Goal: Task Accomplishment & Management: Manage account settings

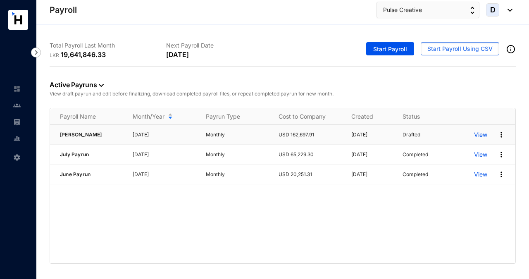
click at [484, 135] on p "View" at bounding box center [480, 135] width 13 height 8
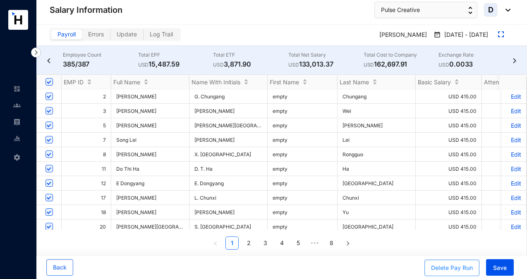
click at [440, 266] on div "Delete Pay Run" at bounding box center [452, 268] width 42 height 8
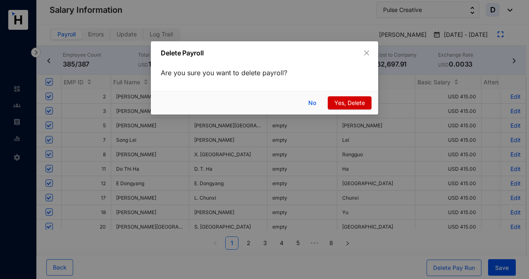
click at [346, 102] on span "Yes, Delete" at bounding box center [350, 102] width 31 height 9
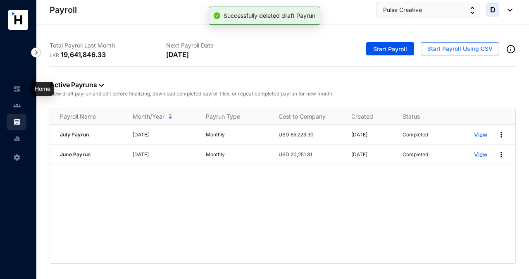
click at [17, 89] on img at bounding box center [16, 88] width 7 height 7
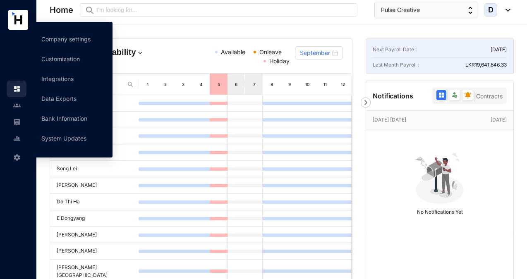
click at [19, 158] on img at bounding box center [16, 157] width 7 height 7
click at [74, 39] on link "Company settings" at bounding box center [65, 39] width 49 height 7
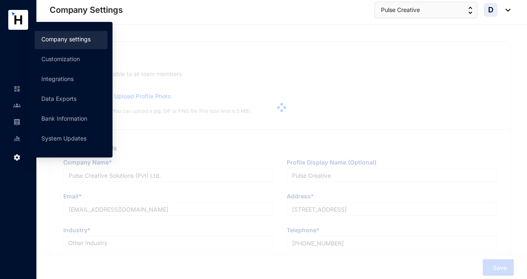
type input "Pulse Creative Solutions (Pvt) Ltd."
type input "Pulse Creative"
type input "[EMAIL_ADDRESS][DOMAIN_NAME]"
type input "Level 26, East Tower, World Trade Center, Echelon Square, Colombo 01, Sri Lanka"
type input "+94777905717"
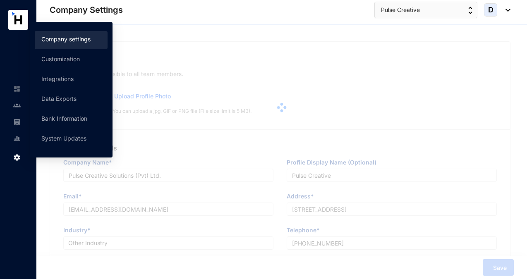
type input "PV00314243"
type input "A"
type input "59949"
type input "9"
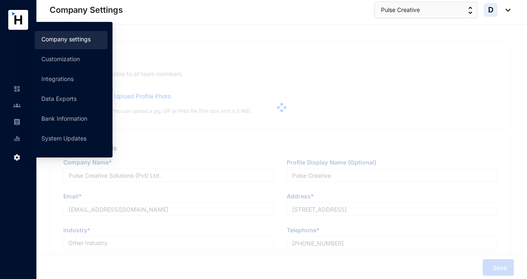
radio input "true"
checkbox input "true"
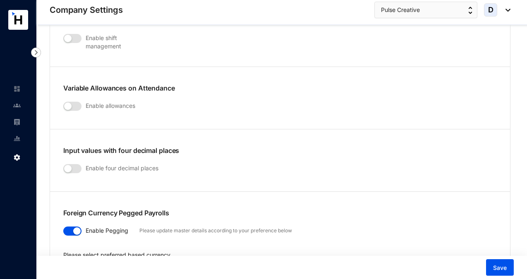
scroll to position [1301, 0]
click at [79, 101] on span "button" at bounding box center [72, 105] width 18 height 9
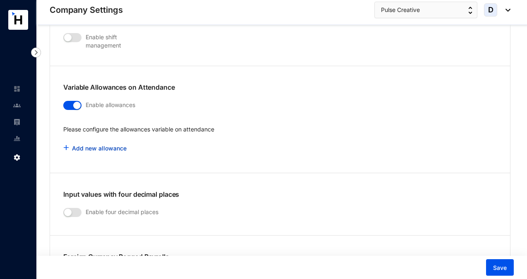
click at [83, 145] on link "Add new allowance" at bounding box center [99, 148] width 55 height 7
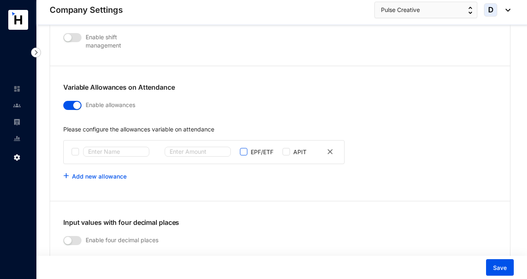
click at [244, 148] on input "checkbox" at bounding box center [243, 151] width 7 height 7
checkbox input "true"
click at [495, 267] on span "Save" at bounding box center [500, 268] width 14 height 8
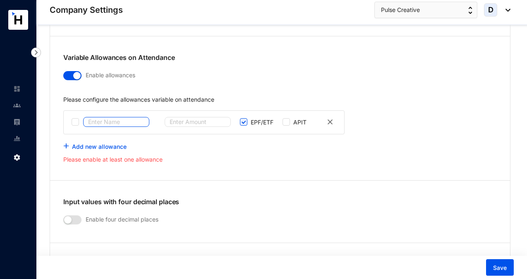
click at [113, 117] on input "text" at bounding box center [116, 122] width 66 height 10
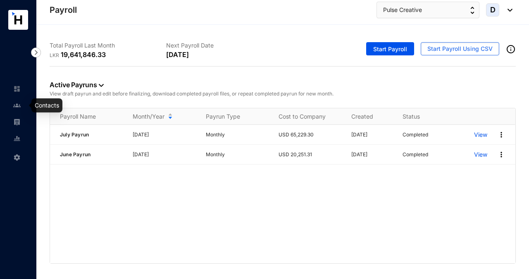
click at [17, 103] on img at bounding box center [16, 105] width 7 height 7
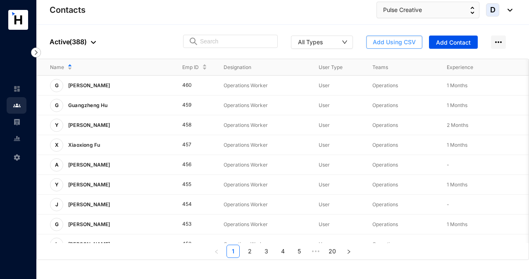
click at [394, 38] on span "Add Using CSV" at bounding box center [394, 42] width 43 height 8
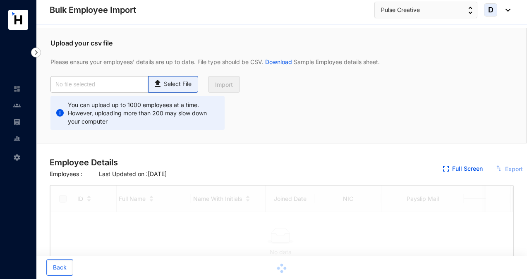
click at [170, 86] on p "Select File" at bounding box center [178, 84] width 28 height 9
click at [0, 0] on input "Select File" at bounding box center [0, 0] width 0 height 0
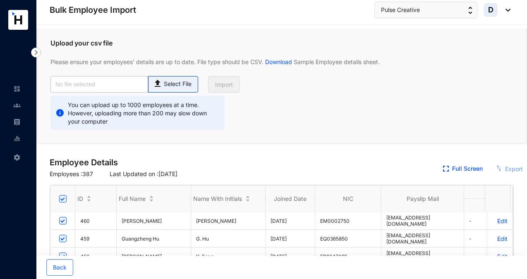
checkbox input "true"
type input "Pulse Employee dataBase_Aug..csv"
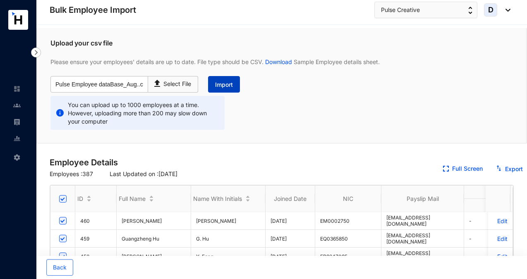
click at [224, 84] on span "Import" at bounding box center [224, 85] width 18 height 8
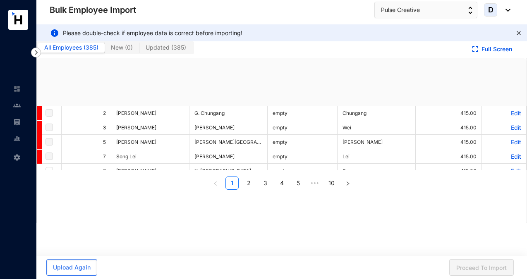
checkbox input "true"
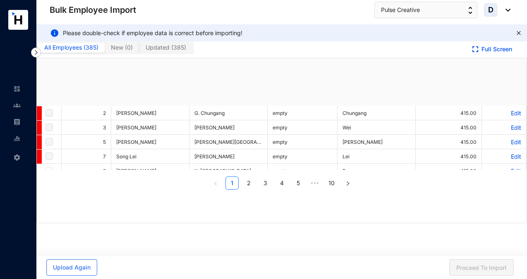
checkbox input "true"
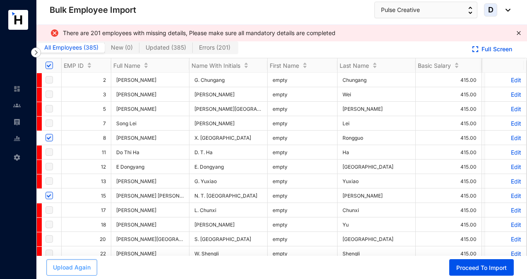
click at [68, 270] on span "Upload Again" at bounding box center [72, 267] width 38 height 8
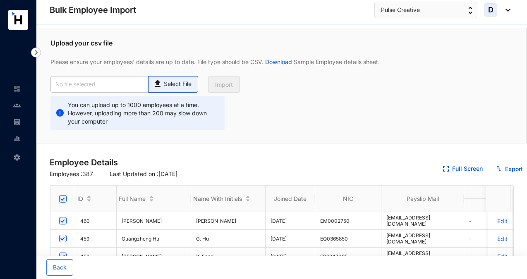
click at [168, 81] on p "Select File" at bounding box center [178, 84] width 28 height 9
click at [0, 0] on input "Select File" at bounding box center [0, 0] width 0 height 0
type input "Pulse Employee database_Aug.csv"
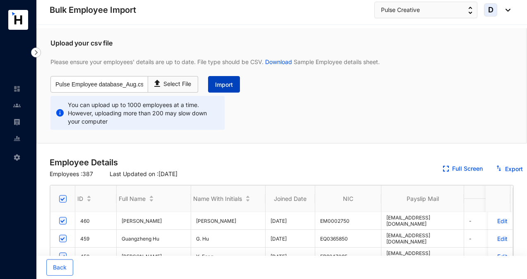
click at [221, 84] on span "Import" at bounding box center [224, 85] width 18 height 8
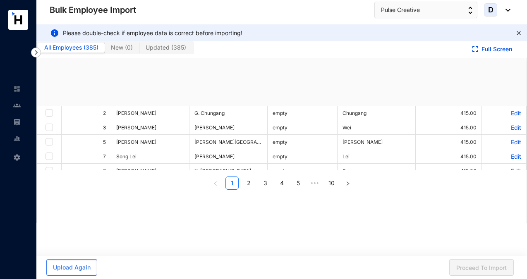
checkbox input "true"
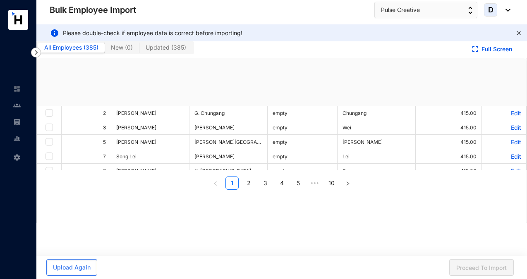
checkbox input "true"
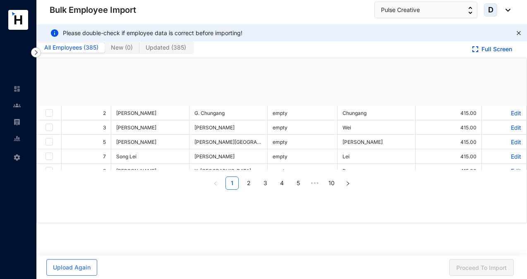
checkbox input "true"
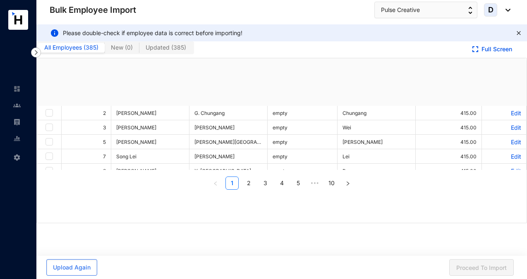
checkbox input "true"
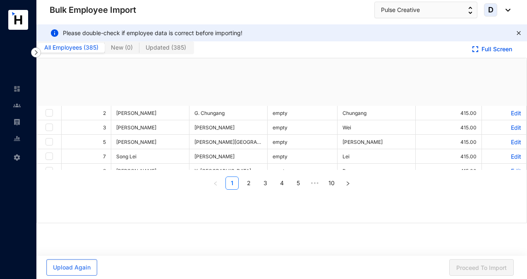
checkbox input "true"
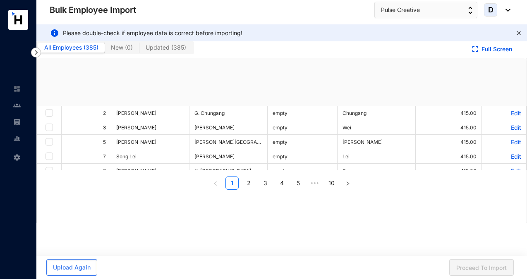
checkbox input "true"
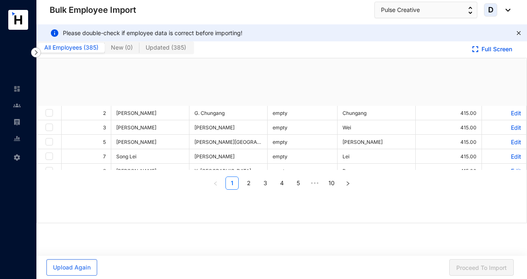
checkbox input "true"
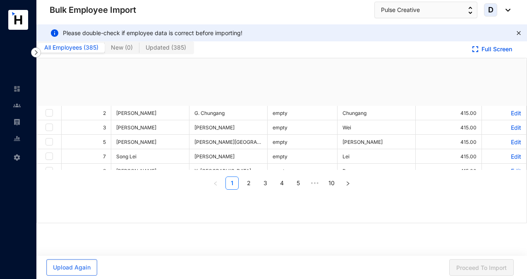
checkbox input "true"
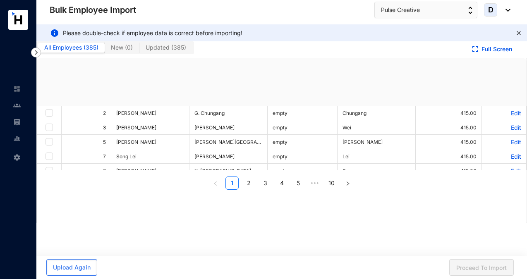
checkbox input "true"
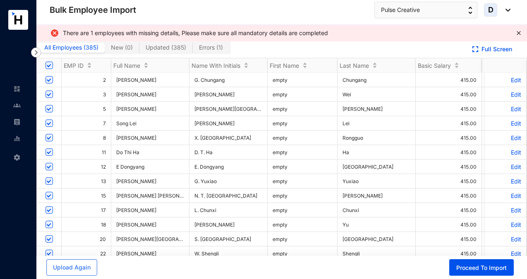
click at [209, 48] on span "Errors ( 1 )" at bounding box center [211, 47] width 24 height 7
click at [193, 50] on input "Errors ( 1 )" at bounding box center [193, 50] width 0 height 0
checkbox input "false"
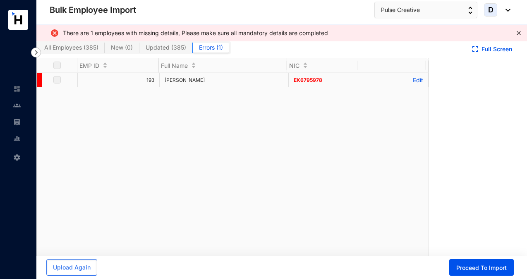
click at [415, 79] on p "Edit" at bounding box center [394, 80] width 58 height 7
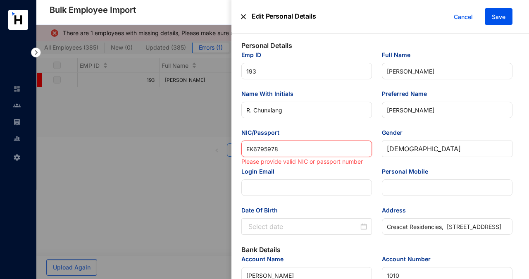
click at [247, 150] on input "ЕК6795978" at bounding box center [307, 149] width 131 height 17
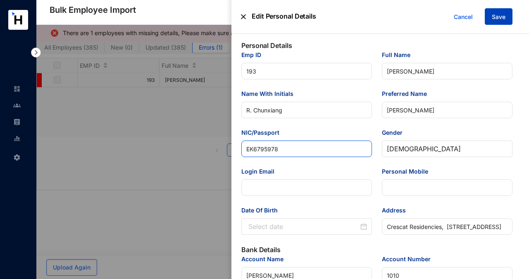
type input "EK6795978"
click at [493, 19] on span "Save" at bounding box center [499, 17] width 14 height 8
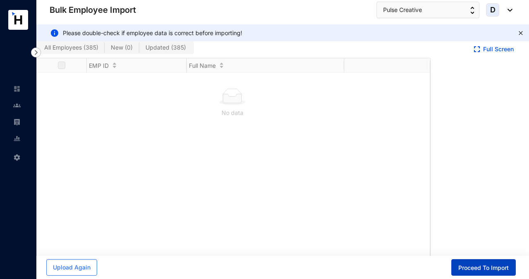
click at [476, 266] on span "Proceed To Import" at bounding box center [484, 268] width 50 height 8
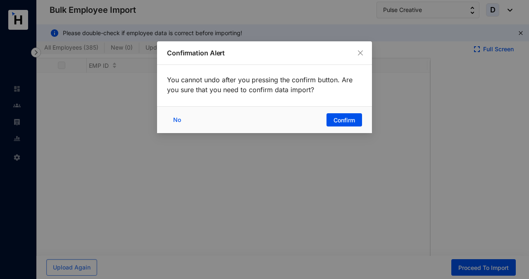
click at [339, 112] on div "No Confirm" at bounding box center [264, 119] width 215 height 27
click at [340, 119] on span "Confirm" at bounding box center [345, 120] width 22 height 8
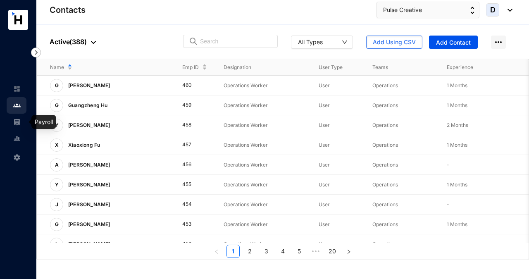
click at [18, 122] on img at bounding box center [16, 121] width 7 height 7
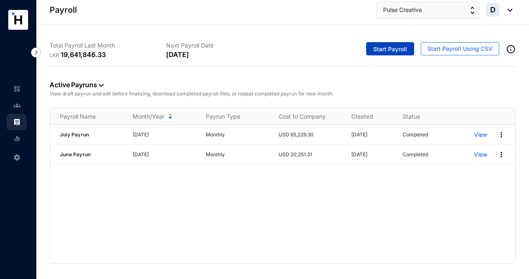
click at [395, 50] on span "Start Payroll" at bounding box center [390, 49] width 34 height 8
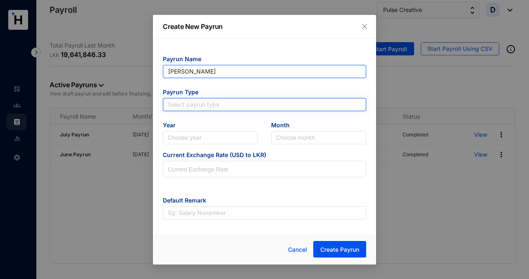
type input "[PERSON_NAME]"
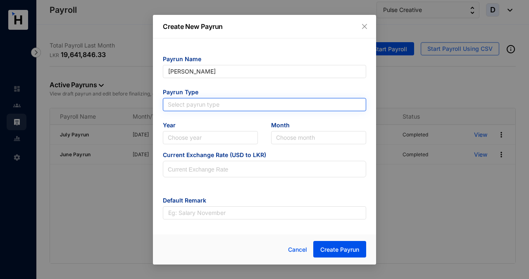
type input "[PERSON_NAME]"
click at [232, 103] on input "search" at bounding box center [265, 104] width 194 height 12
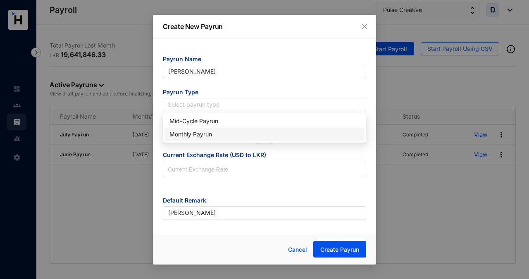
click at [215, 134] on div "Monthly Payrun" at bounding box center [265, 134] width 190 height 9
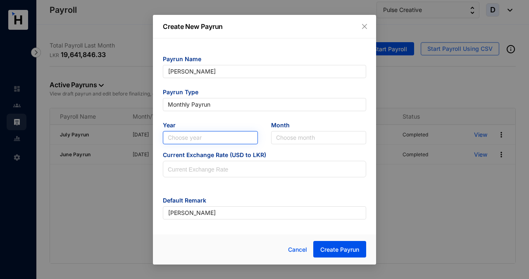
click at [214, 136] on input "search" at bounding box center [210, 138] width 85 height 12
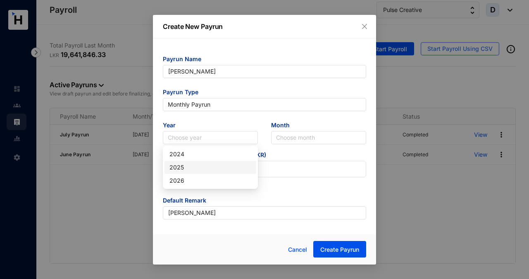
click at [187, 168] on div "2025" at bounding box center [211, 167] width 82 height 9
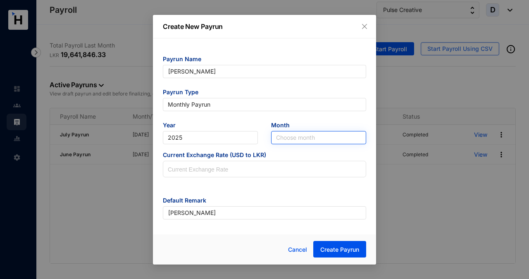
click at [287, 137] on input "search" at bounding box center [318, 138] width 85 height 12
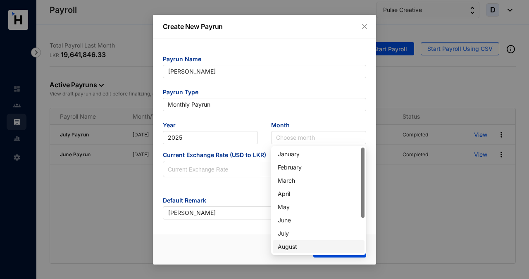
click at [291, 245] on div "August" at bounding box center [319, 246] width 82 height 9
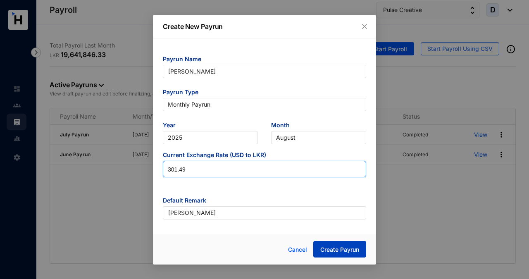
type input "301.49"
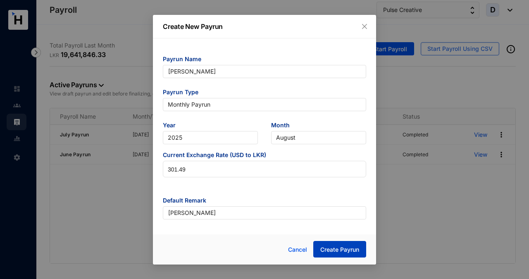
click at [335, 251] on span "Create Payrun" at bounding box center [340, 250] width 39 height 8
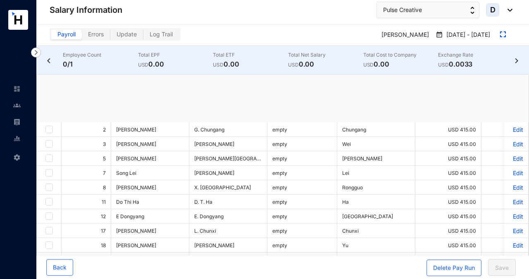
checkbox input "true"
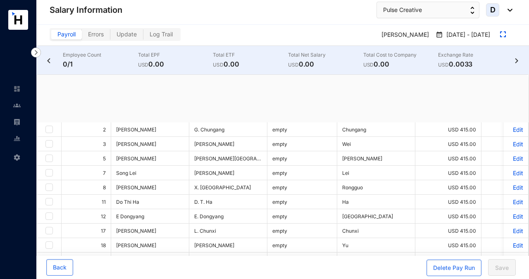
checkbox input "true"
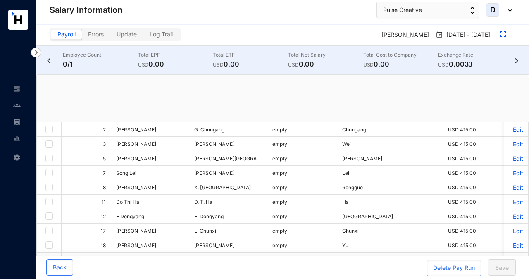
checkbox input "true"
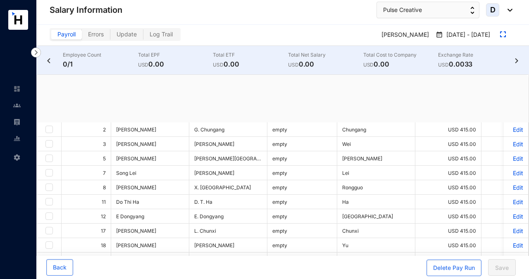
checkbox input "true"
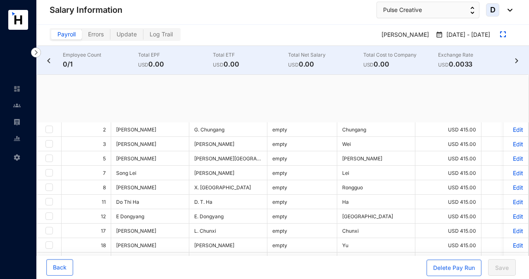
checkbox input "true"
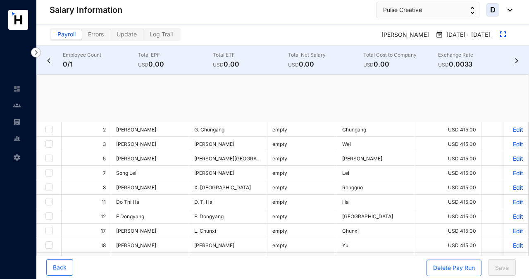
checkbox input "true"
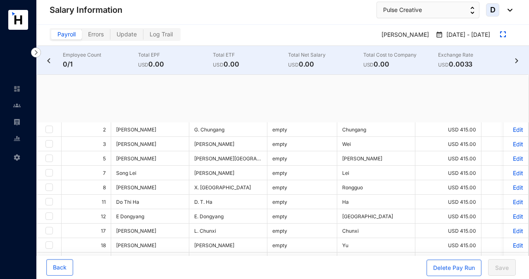
checkbox input "true"
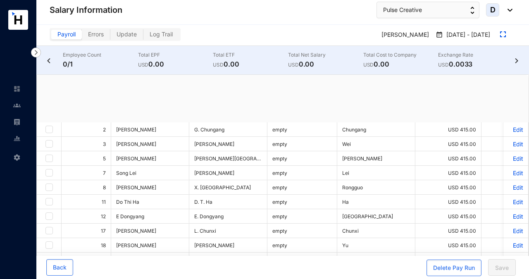
checkbox input "true"
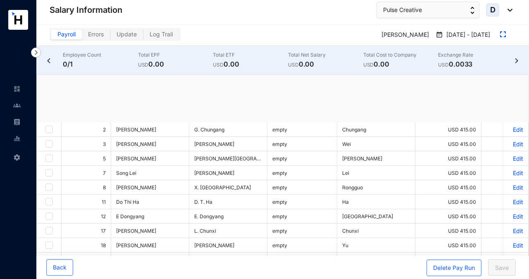
checkbox input "true"
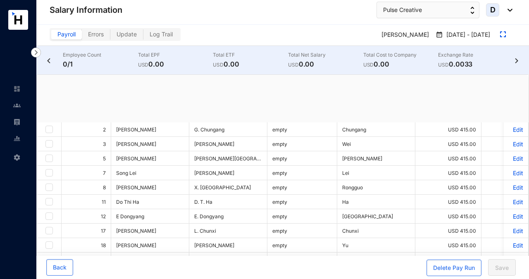
checkbox input "true"
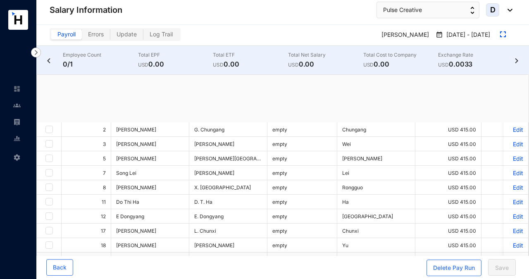
checkbox input "true"
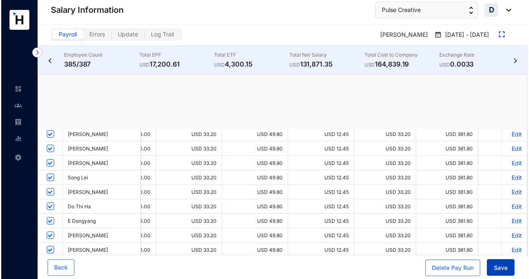
scroll to position [0, 393]
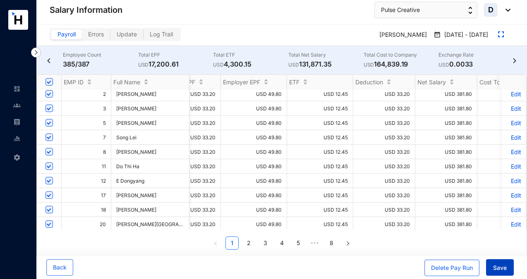
click at [500, 270] on span "Save" at bounding box center [500, 268] width 14 height 8
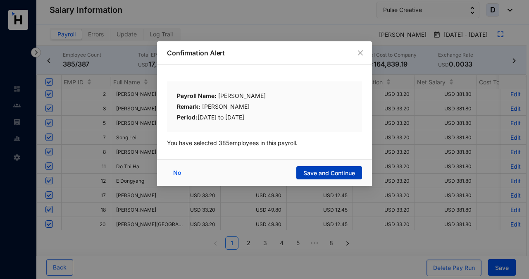
click at [351, 171] on span "Save and Continue" at bounding box center [330, 173] width 52 height 8
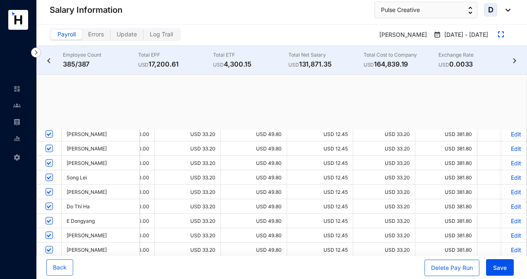
scroll to position [0, 0]
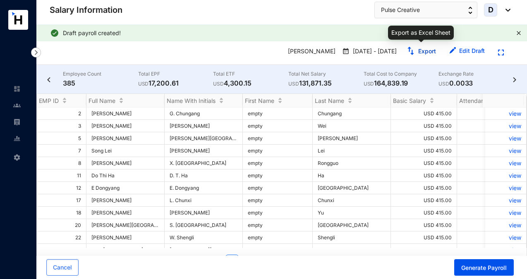
click at [424, 51] on link "Export" at bounding box center [427, 51] width 18 height 7
